Goal: Find specific page/section: Find specific page/section

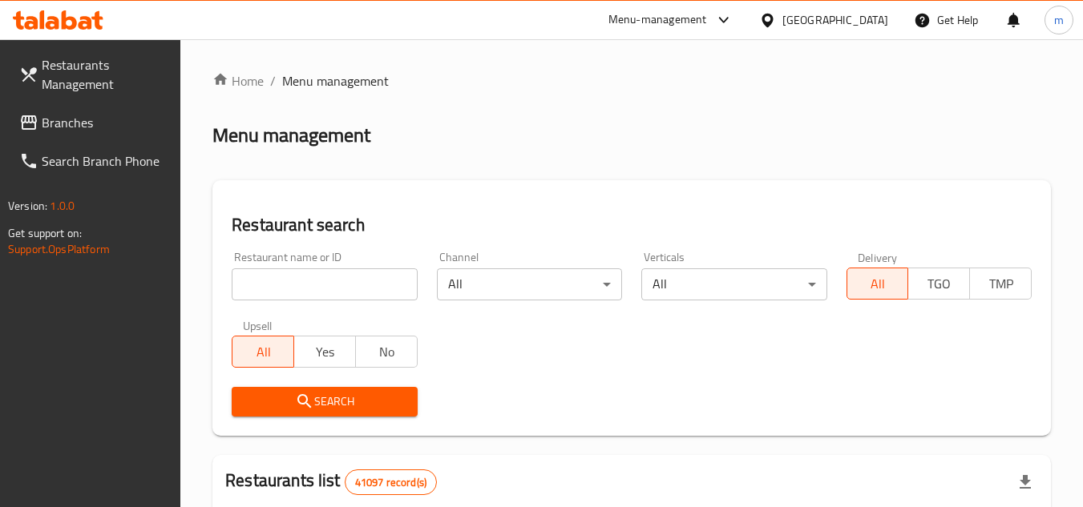
click at [807, 15] on div "[GEOGRAPHIC_DATA]" at bounding box center [835, 20] width 106 height 18
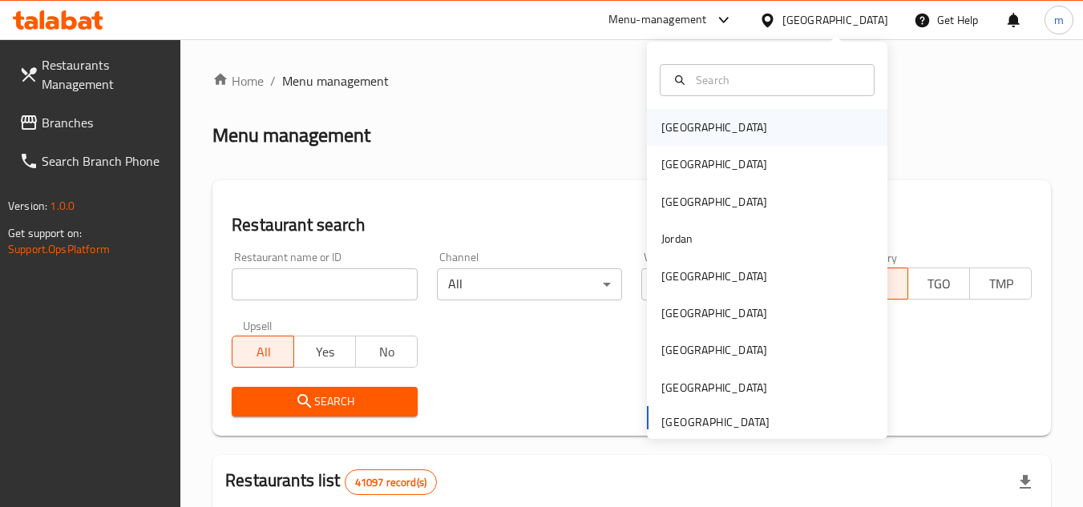
click at [677, 125] on div "[GEOGRAPHIC_DATA]" at bounding box center [714, 128] width 106 height 18
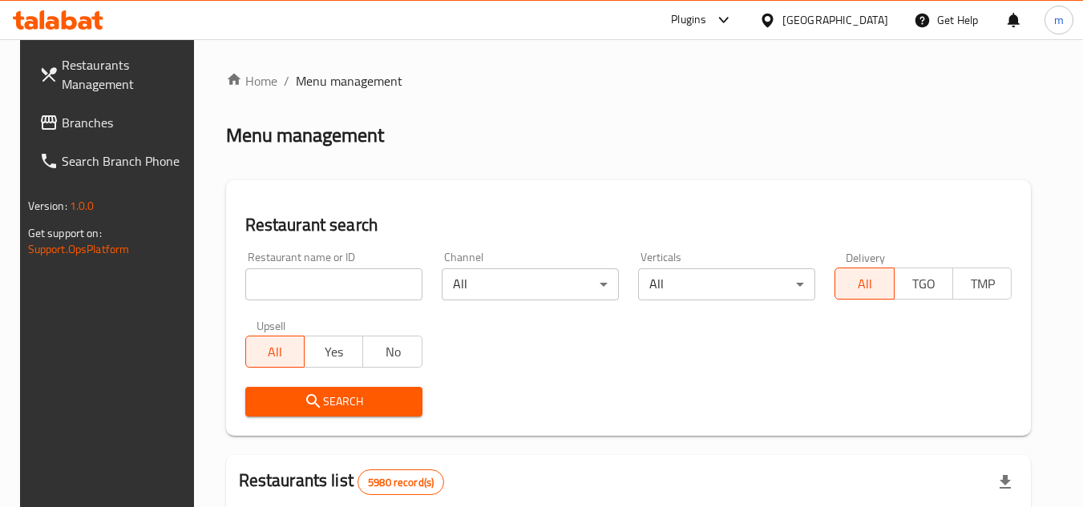
click at [79, 131] on span "Branches" at bounding box center [125, 122] width 127 height 19
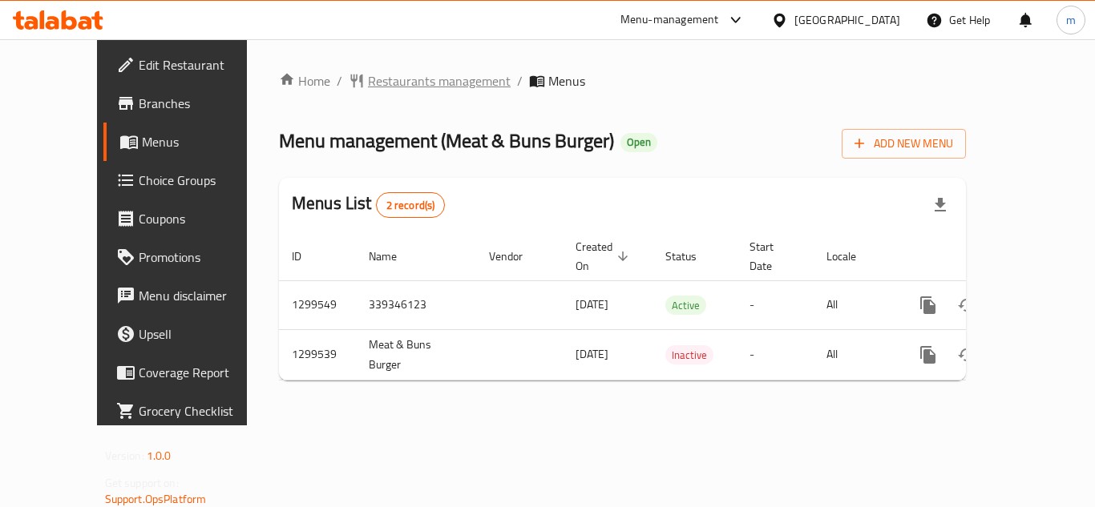
click at [368, 81] on span "Restaurants management" at bounding box center [439, 80] width 143 height 19
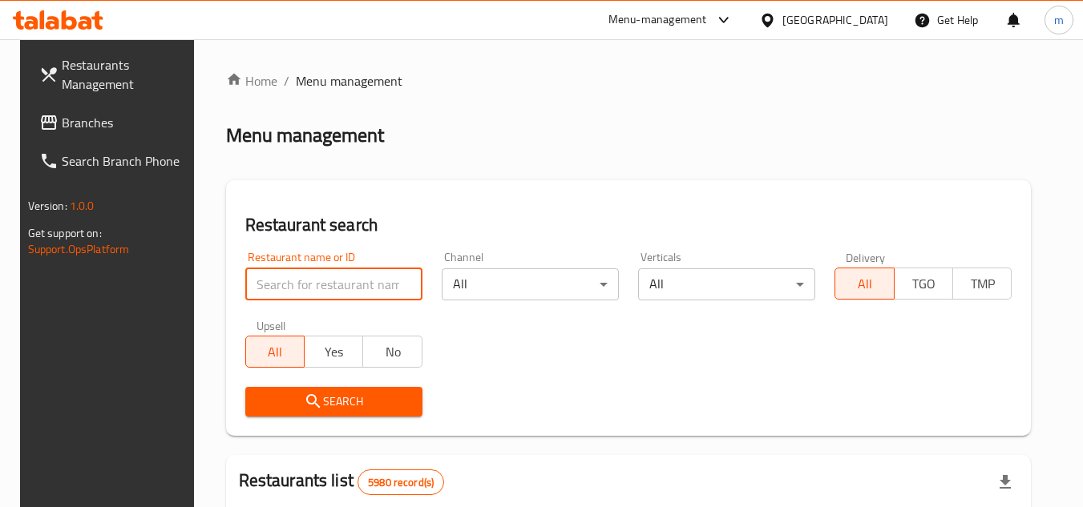
click at [303, 285] on input "search" at bounding box center [333, 284] width 177 height 32
paste input "701408"
type input "701408"
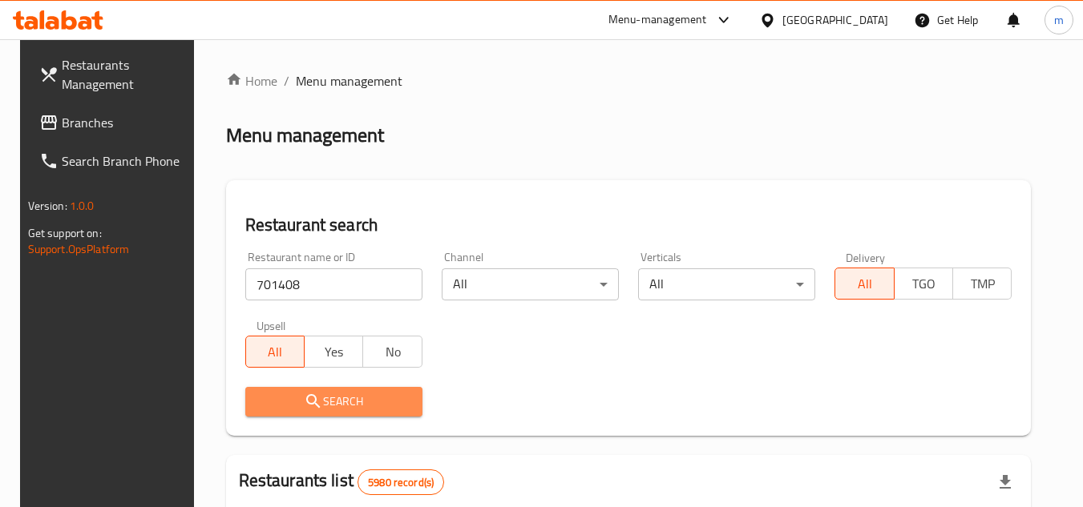
click at [327, 411] on span "Search" at bounding box center [333, 402] width 151 height 20
click at [327, 411] on div at bounding box center [541, 253] width 1083 height 507
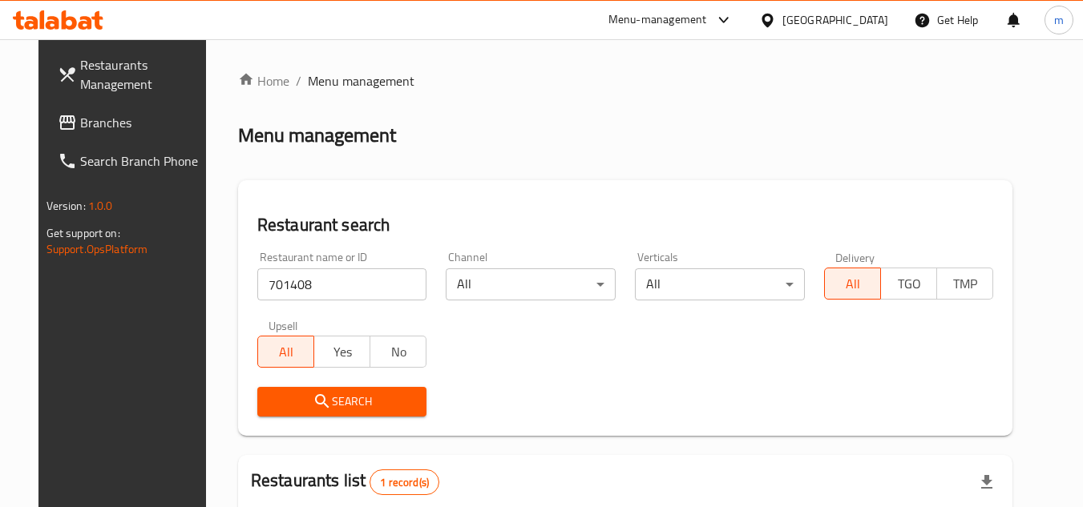
click at [533, 388] on div "Search" at bounding box center [626, 401] width 756 height 49
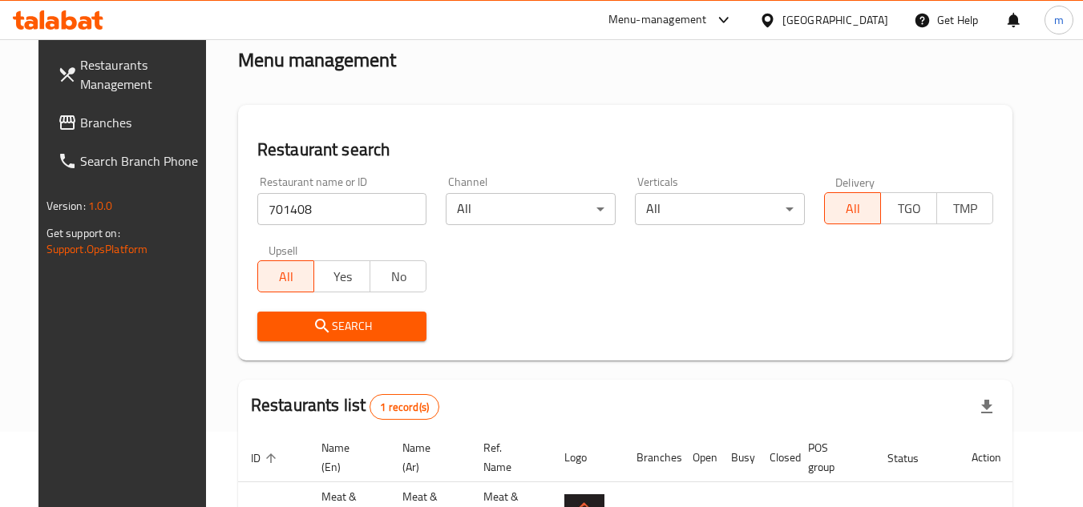
scroll to position [194, 0]
